Goal: Task Accomplishment & Management: Manage account settings

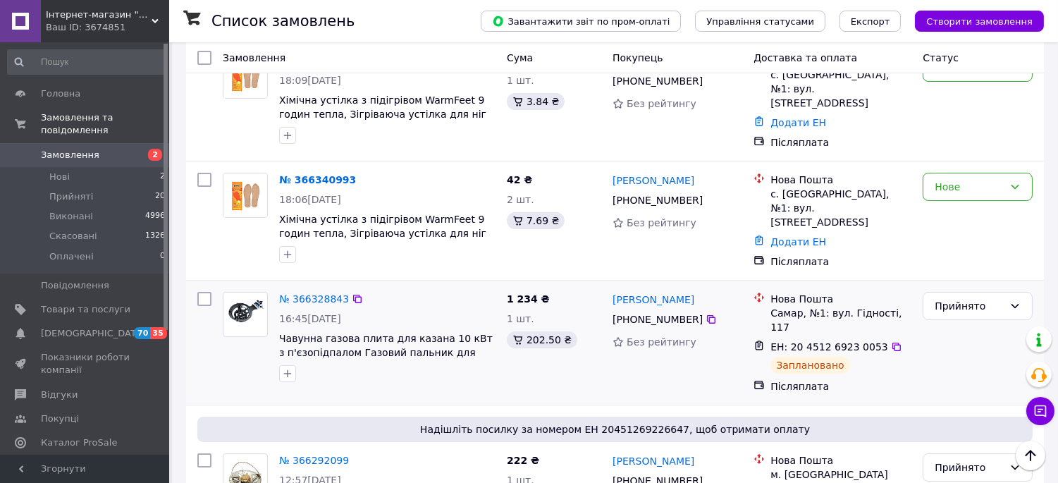
scroll to position [78, 0]
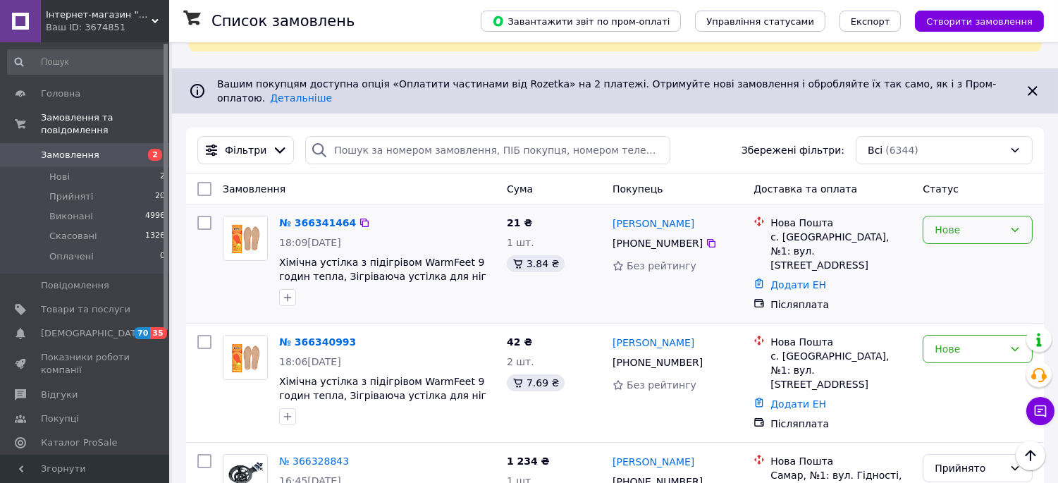
click at [941, 222] on div "Нове" at bounding box center [969, 230] width 69 height 16
click at [946, 228] on li "Прийнято" at bounding box center [978, 235] width 109 height 25
click at [955, 341] on div "Нове" at bounding box center [969, 349] width 69 height 16
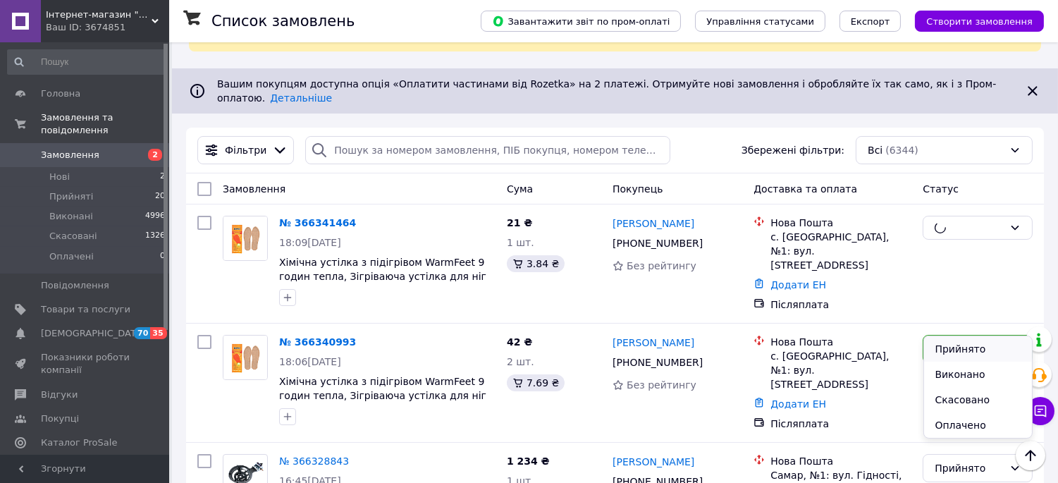
click at [959, 346] on li "Прийнято" at bounding box center [978, 348] width 109 height 25
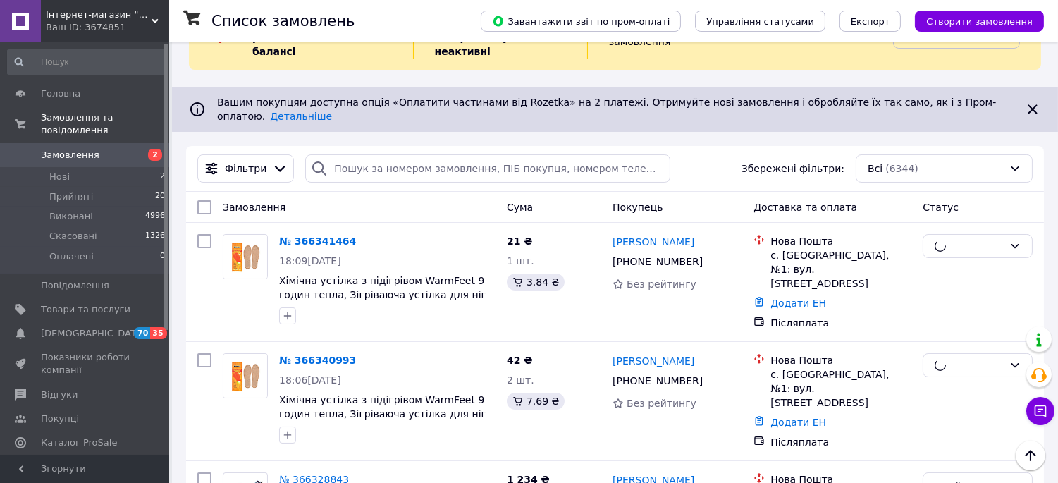
scroll to position [0, 0]
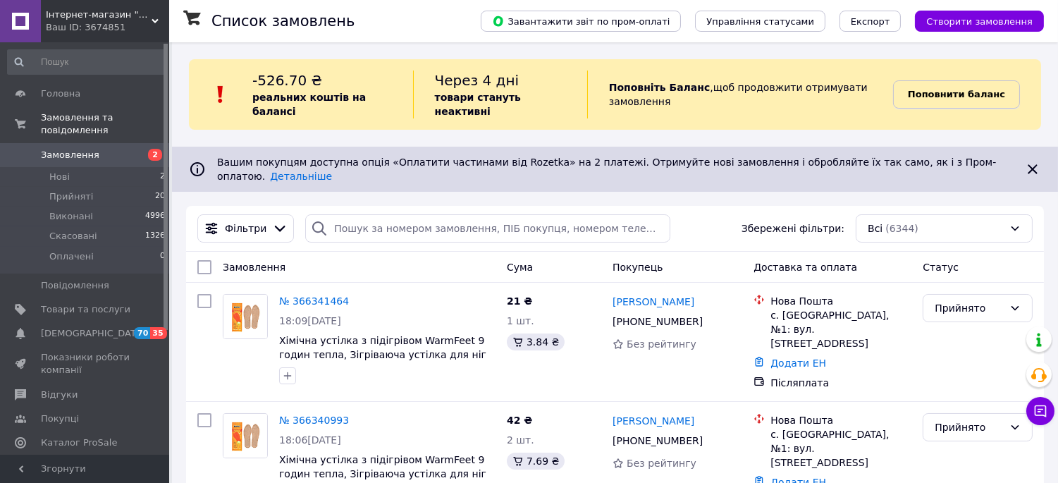
click at [948, 89] on b "Поповнити баланс" at bounding box center [956, 94] width 97 height 11
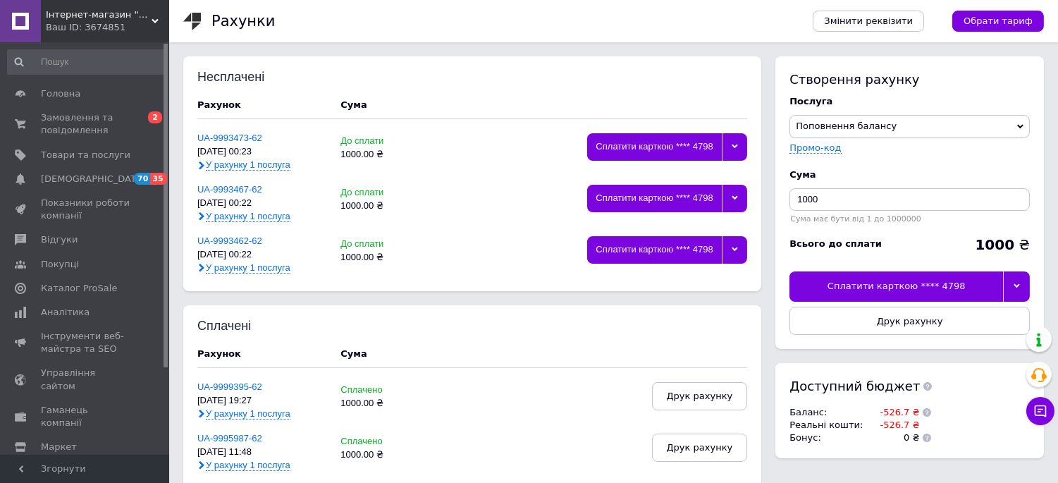
click at [1017, 280] on div at bounding box center [1016, 286] width 27 height 30
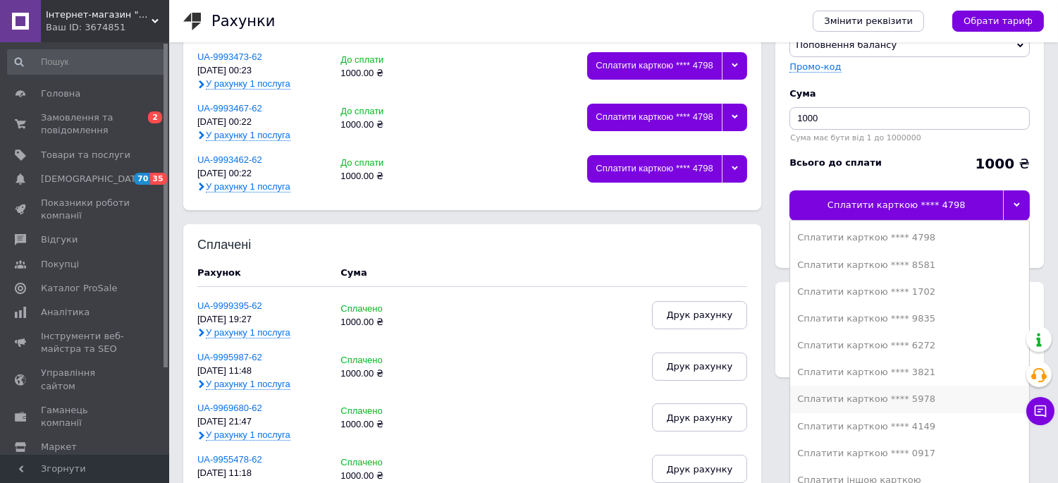
scroll to position [157, 0]
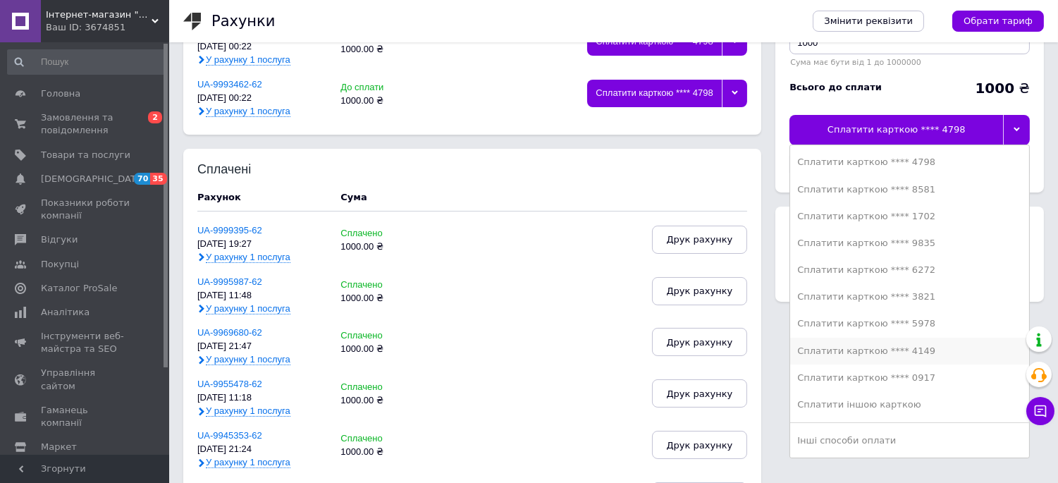
click at [885, 354] on div "Сплатити карткою **** 4149" at bounding box center [909, 351] width 225 height 13
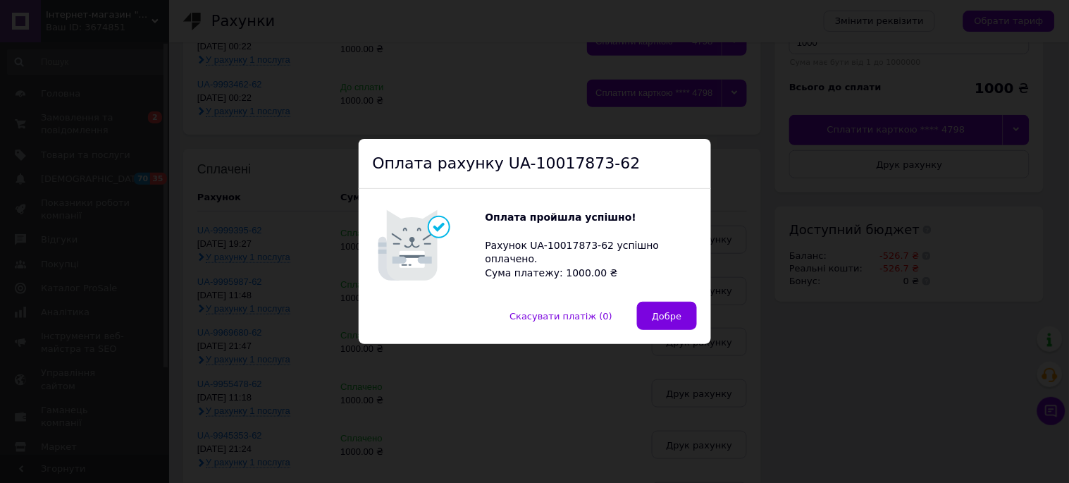
click at [665, 313] on span "Добре" at bounding box center [667, 316] width 30 height 11
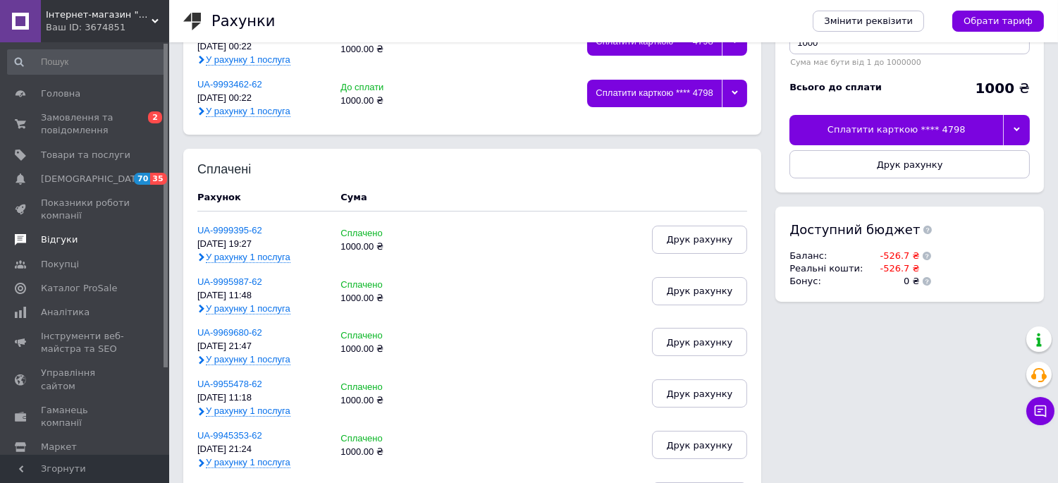
click at [70, 236] on span "Відгуки" at bounding box center [59, 239] width 37 height 13
